Goal: Transaction & Acquisition: Book appointment/travel/reservation

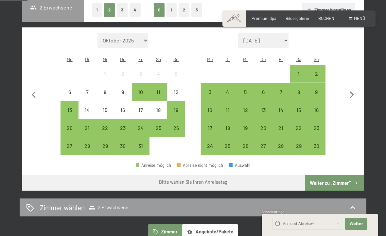
scroll to position [159, 0]
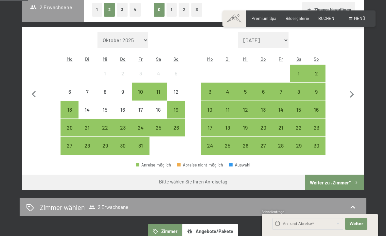
click at [145, 83] on div "10" at bounding box center [140, 91] width 16 height 16
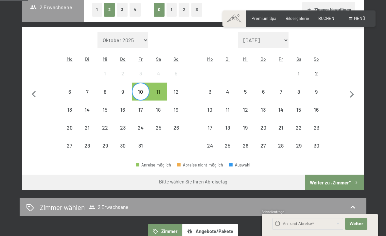
click at [141, 107] on div "17" at bounding box center [140, 115] width 16 height 16
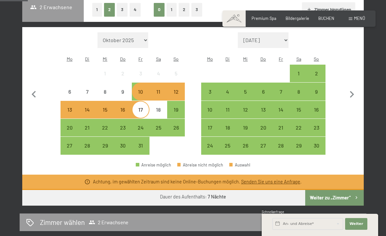
click at [143, 89] on div "10" at bounding box center [140, 97] width 16 height 16
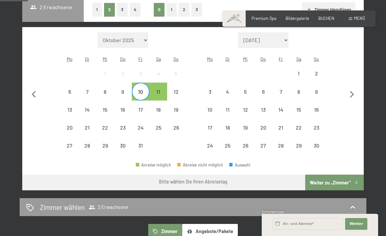
click at [159, 89] on div "11" at bounding box center [158, 97] width 16 height 16
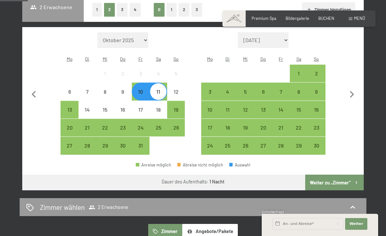
click at [161, 107] on div "18" at bounding box center [158, 115] width 16 height 16
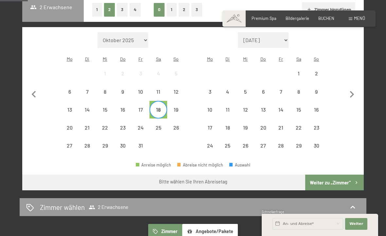
click at [162, 89] on div "11" at bounding box center [158, 97] width 16 height 16
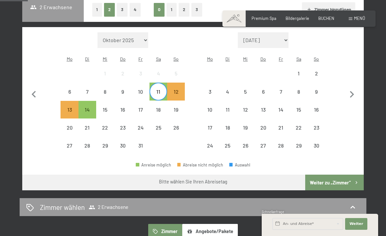
click at [181, 89] on div "12" at bounding box center [176, 97] width 16 height 16
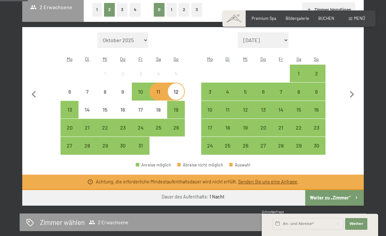
click at [180, 107] on div "19" at bounding box center [176, 115] width 16 height 16
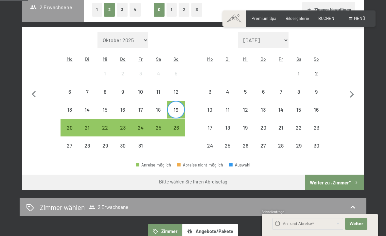
click at [179, 89] on div "12" at bounding box center [176, 97] width 16 height 16
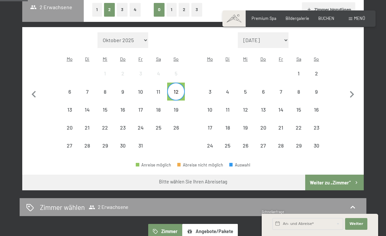
click at [161, 107] on div "18" at bounding box center [158, 115] width 16 height 16
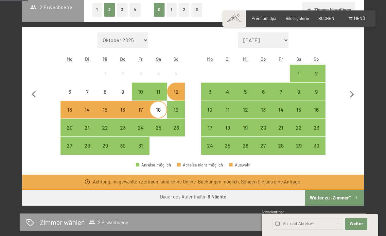
scroll to position [160, 0]
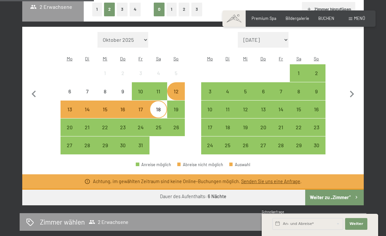
click at [182, 137] on div at bounding box center [176, 146] width 18 height 18
click at [144, 89] on div "10" at bounding box center [140, 97] width 16 height 16
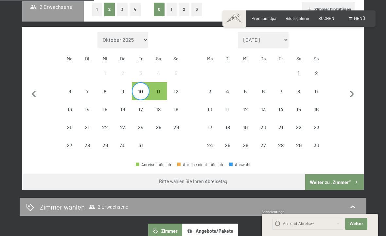
click at [162, 89] on div "11" at bounding box center [158, 97] width 16 height 16
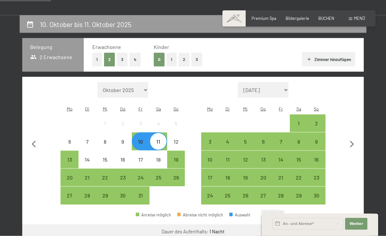
scroll to position [108, 0]
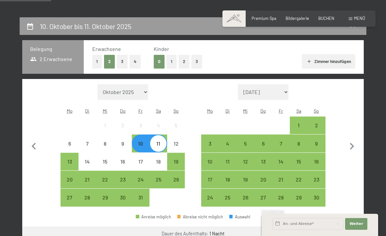
click at [163, 141] on div "11" at bounding box center [158, 149] width 16 height 16
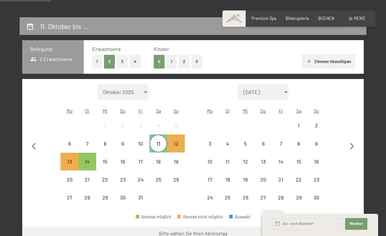
click at [200, 111] on div "Monat/Jahr Oktober 2025 [DATE] Dezember 2025 Januar 2026 Februar 2026 März 2026…" at bounding box center [192, 145] width 321 height 123
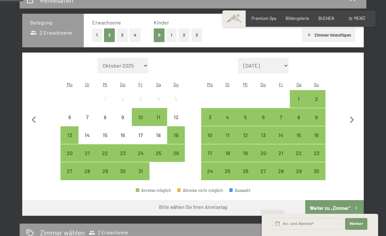
scroll to position [135, 0]
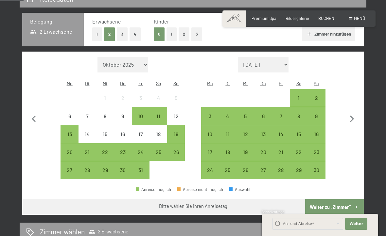
click at [180, 126] on div "19" at bounding box center [176, 134] width 16 height 16
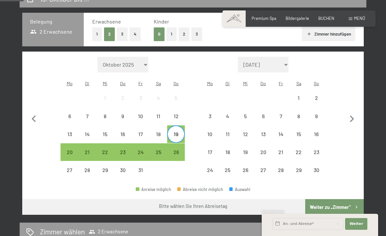
click at [182, 150] on div "26" at bounding box center [176, 158] width 16 height 16
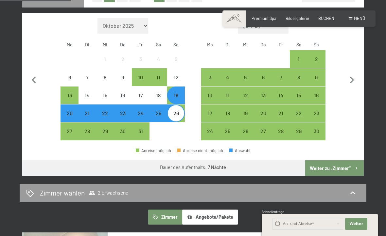
scroll to position [173, 0]
